Goal: Task Accomplishment & Management: Manage account settings

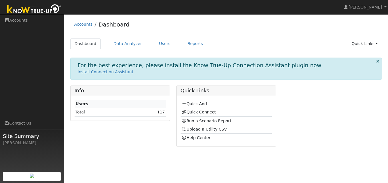
click at [162, 114] on link "117" at bounding box center [161, 112] width 8 height 5
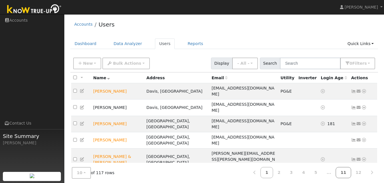
click at [347, 172] on link "11" at bounding box center [342, 172] width 15 height 11
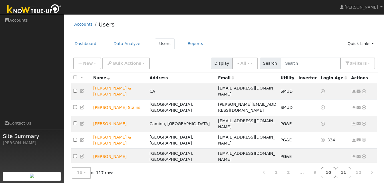
click at [336, 173] on link "10" at bounding box center [327, 172] width 15 height 11
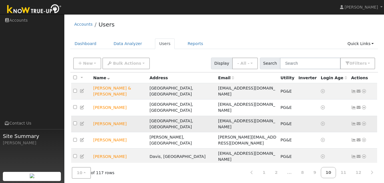
click at [362, 122] on icon at bounding box center [363, 124] width 5 height 4
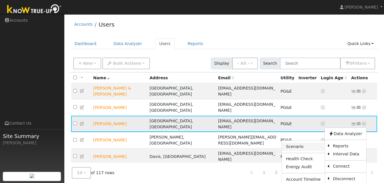
click at [303, 143] on link "Scenario" at bounding box center [303, 147] width 43 height 8
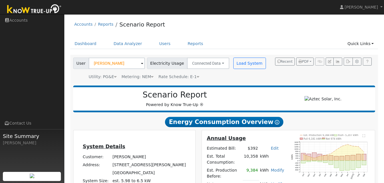
click at [216, 37] on div "Accounts Reports Scenario Report Dashboard Data Analyzer Users Reports Quick Li…" at bounding box center [224, 164] width 314 height 294
click at [188, 45] on link "Reports" at bounding box center [195, 44] width 24 height 11
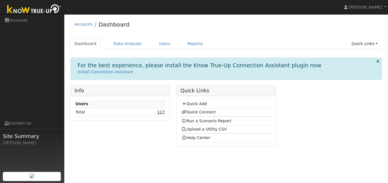
click at [161, 113] on link "117" at bounding box center [161, 112] width 8 height 5
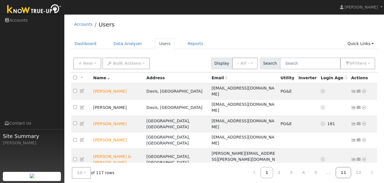
click at [346, 172] on link "11" at bounding box center [342, 172] width 15 height 11
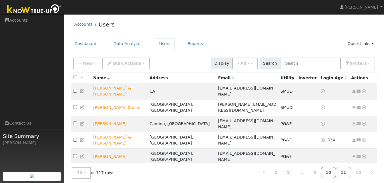
click at [334, 173] on link "10" at bounding box center [327, 172] width 15 height 11
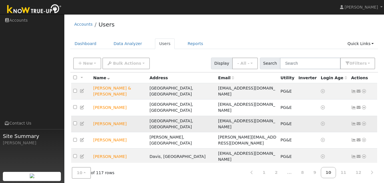
click at [354, 122] on icon at bounding box center [353, 124] width 5 height 4
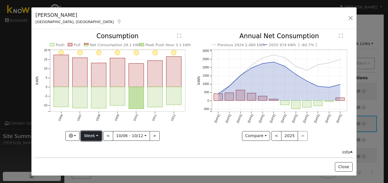
click at [98, 134] on button "Week" at bounding box center [91, 136] width 21 height 10
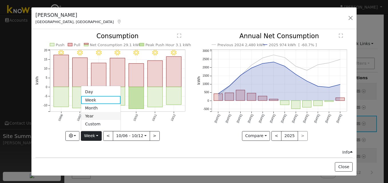
click at [92, 113] on link "Year" at bounding box center [101, 116] width 40 height 8
type input "[DATE]"
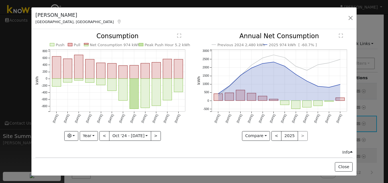
click at [212, 25] on div "[PERSON_NAME] Auburn, [GEOGRAPHIC_DATA] Default Account Default Account [STREET…" at bounding box center [193, 18] width 325 height 22
